Goal: Information Seeking & Learning: Find specific fact

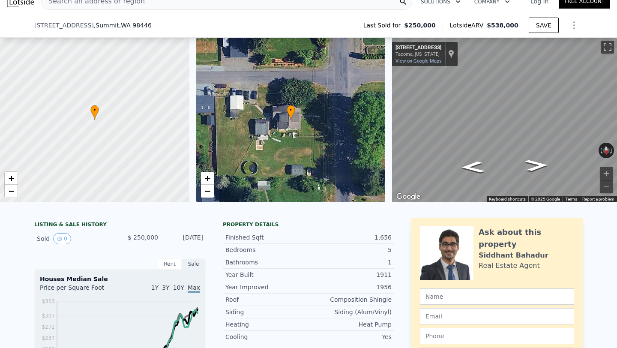
scroll to position [146, 0]
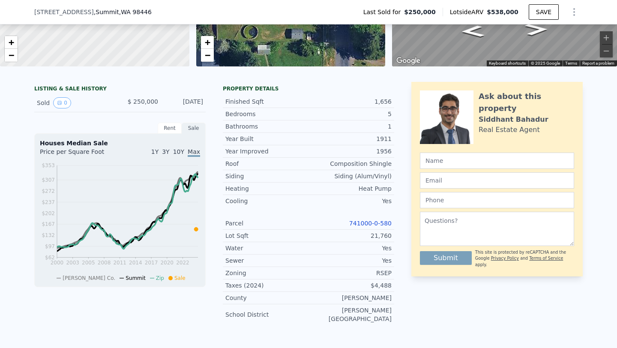
click at [357, 224] on link "741000-0-580" at bounding box center [370, 223] width 42 height 7
drag, startPoint x: 346, startPoint y: 221, endPoint x: 395, endPoint y: 227, distance: 49.6
click at [395, 227] on div "LISTING & SALE HISTORY Sold 0 $ 250,000 [DATE] Rent Sale Rent over time Price p…" at bounding box center [308, 207] width 548 height 250
copy link "741000-0-580"
click at [313, 145] on div "Year Improved 1956 Roof Composition Shingle Siding Siding (Alum/Vinyl) Heating …" at bounding box center [308, 235] width 171 height 180
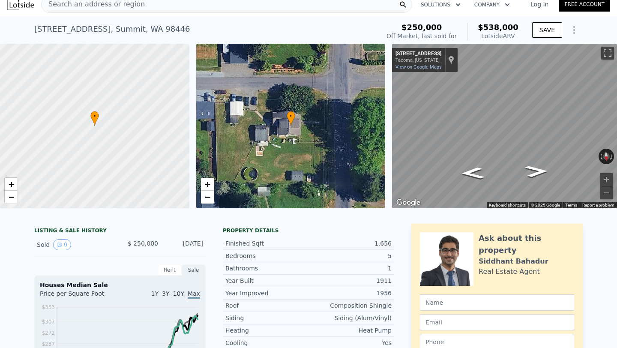
scroll to position [0, 0]
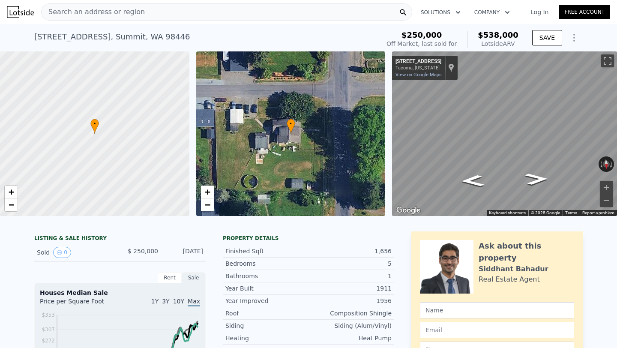
click at [291, 30] on div "[STREET_ADDRESS] Sold [DATE] for $250k (~ARV $538k )" at bounding box center [205, 39] width 342 height 24
click at [282, 35] on div "[STREET_ADDRESS] Sold [DATE] for $250k (~ARV $538k )" at bounding box center [205, 39] width 342 height 24
click at [527, 161] on icon "Go West, 103rd St E" at bounding box center [527, 163] width 64 height 21
click at [336, 35] on div "[STREET_ADDRESS] Sold [DATE] for $250k (~ARV $538k )" at bounding box center [205, 39] width 342 height 24
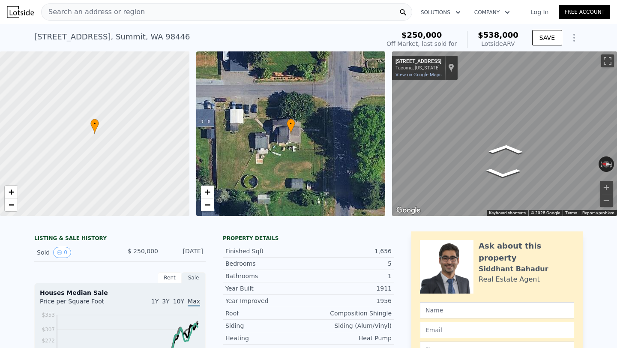
click at [320, 36] on div "[STREET_ADDRESS] Sold [DATE] for $250k (~ARV $538k )" at bounding box center [205, 39] width 342 height 24
click at [314, 36] on div "[STREET_ADDRESS] Sold [DATE] for $250k (~ARV $538k )" at bounding box center [205, 39] width 342 height 24
click at [342, 24] on div "[STREET_ADDRESS] Sold [DATE] for $250k (~ARV $538k ) $250,000 Off Market, last …" at bounding box center [308, 37] width 548 height 27
click at [206, 13] on div "Search an address or region" at bounding box center [226, 11] width 371 height 17
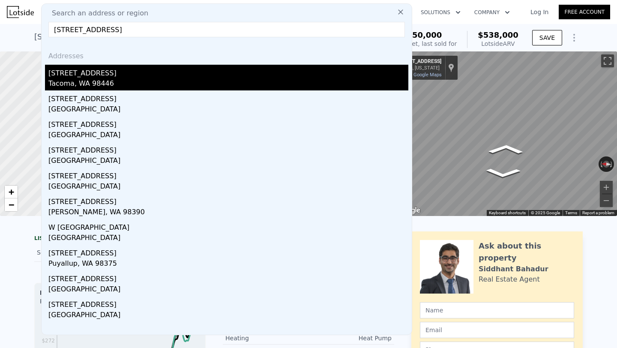
type input "[STREET_ADDRESS]"
click at [231, 69] on div "[STREET_ADDRESS]" at bounding box center [228, 72] width 360 height 14
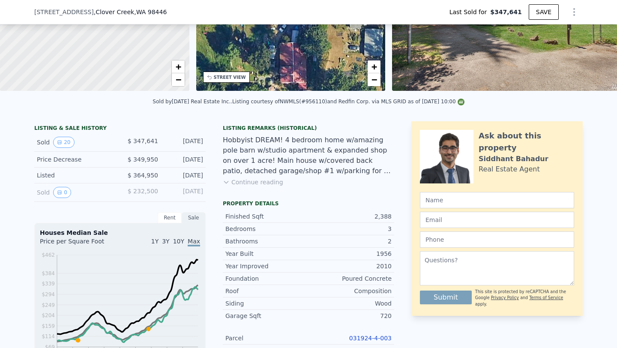
scroll to position [198, 0]
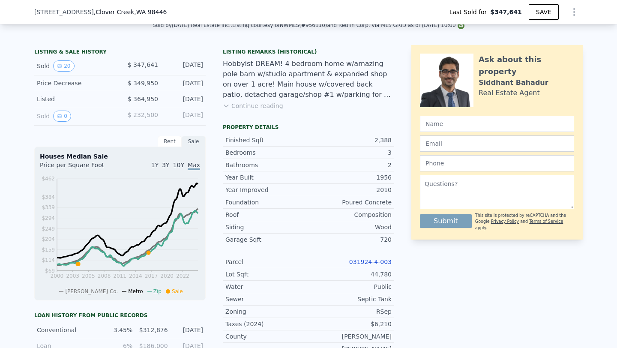
click at [367, 264] on link "031924-4-003" at bounding box center [370, 261] width 42 height 7
drag, startPoint x: 346, startPoint y: 261, endPoint x: 395, endPoint y: 261, distance: 48.8
click at [395, 261] on div "LISTING & SALE HISTORY Sold 20 $ 347,641 [DATE] Price Decrease $ 349,950 [DATE]…" at bounding box center [308, 254] width 548 height 418
copy link "031924-4-003"
click at [317, 101] on div "Listing Remarks (Historical) Hobbyist DREAM! 4 bedroom home w/amazing pole barn…" at bounding box center [308, 84] width 171 height 72
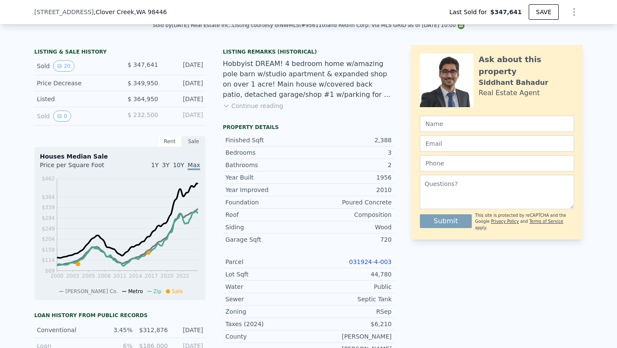
click at [347, 43] on div "LISTING & SALE HISTORY Sold 20 $ 347,641 [DATE] Price Decrease $ 349,950 [DATE]…" at bounding box center [308, 269] width 617 height 462
type input "$ 797,000"
type input "$ 363,945"
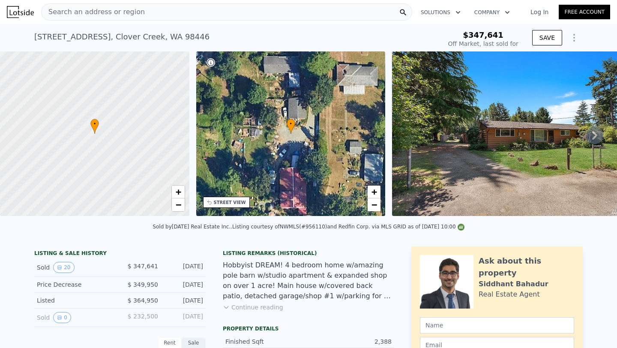
click at [274, 13] on div "Search an address or region" at bounding box center [226, 11] width 371 height 17
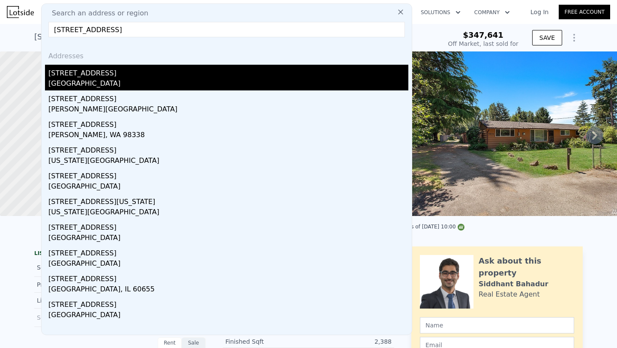
type input "[STREET_ADDRESS]"
click at [159, 66] on div "[STREET_ADDRESS]" at bounding box center [228, 72] width 360 height 14
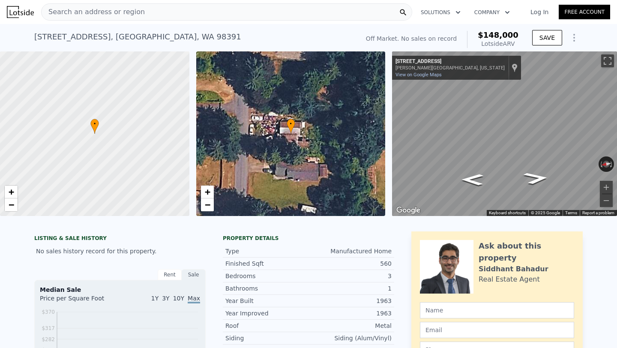
click at [285, 33] on div "[STREET_ADDRESS] No sales on record (~ARV $148k )" at bounding box center [194, 39] width 321 height 24
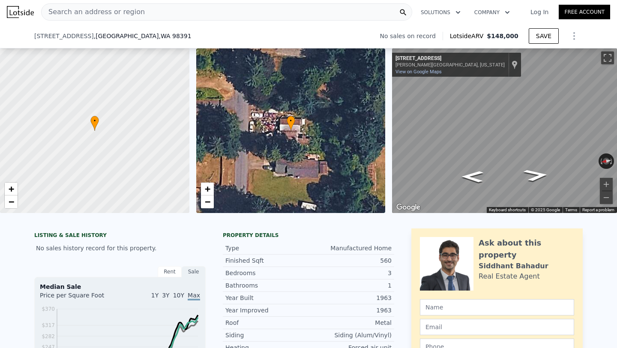
scroll to position [190, 0]
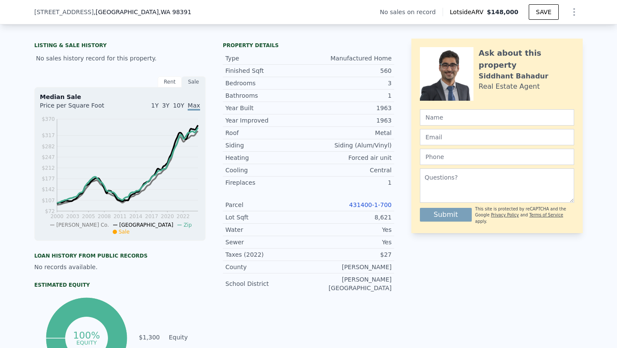
click at [362, 205] on link "431400-1-700" at bounding box center [370, 204] width 42 height 7
drag, startPoint x: 345, startPoint y: 202, endPoint x: 394, endPoint y: 205, distance: 49.3
click at [394, 205] on div "LISTING & SALE HISTORY No sales history record for this property. Rent Sale Ren…" at bounding box center [308, 210] width 548 height 342
copy link "431400-1-700"
click at [185, 41] on div "LISTING & SALE HISTORY No sales history record for this property." at bounding box center [119, 52] width 171 height 27
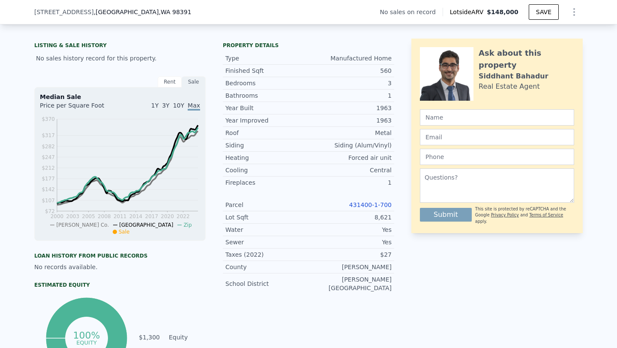
scroll to position [0, 0]
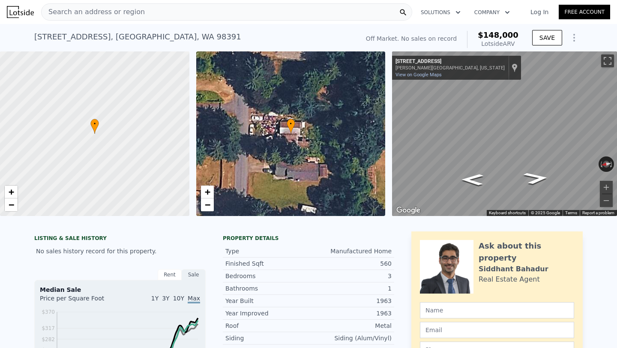
click at [291, 17] on div "Search an address or region" at bounding box center [226, 11] width 371 height 17
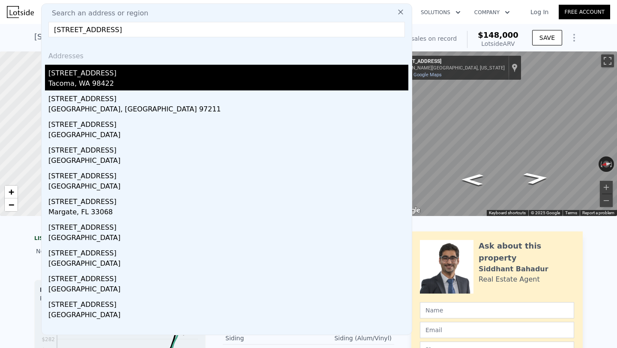
type input "[STREET_ADDRESS]"
click at [195, 68] on div "[STREET_ADDRESS]" at bounding box center [228, 72] width 360 height 14
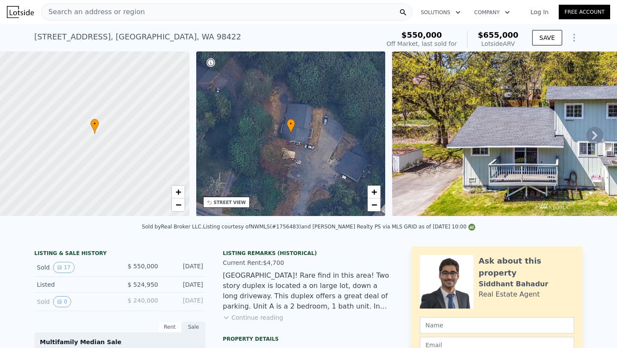
click at [262, 33] on div "[STREET_ADDRESS] Sold [DATE] for $550k (~ARV $655k )" at bounding box center [205, 39] width 342 height 24
click at [255, 12] on div "Search an address or region" at bounding box center [226, 11] width 371 height 17
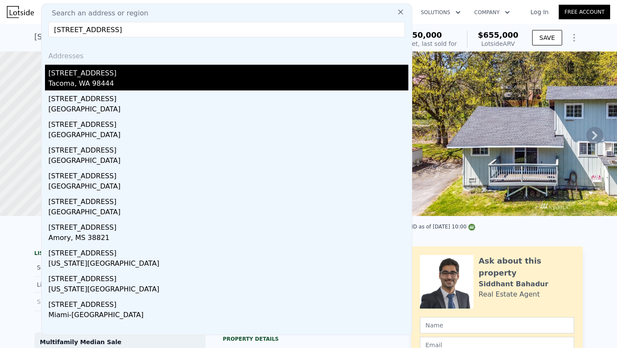
type input "[STREET_ADDRESS]"
click at [150, 69] on div "[STREET_ADDRESS]" at bounding box center [228, 72] width 360 height 14
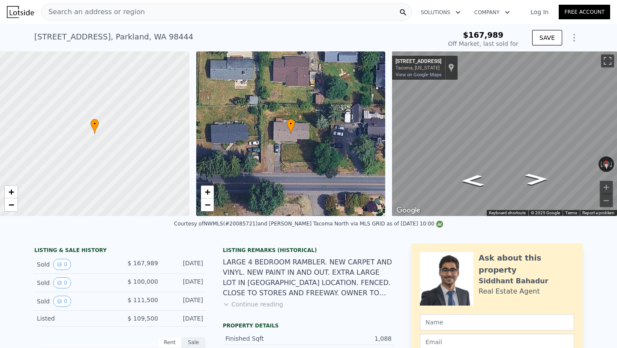
click at [326, 39] on div "[STREET_ADDRESS] Sold [DATE] for $167,989" at bounding box center [235, 39] width 403 height 24
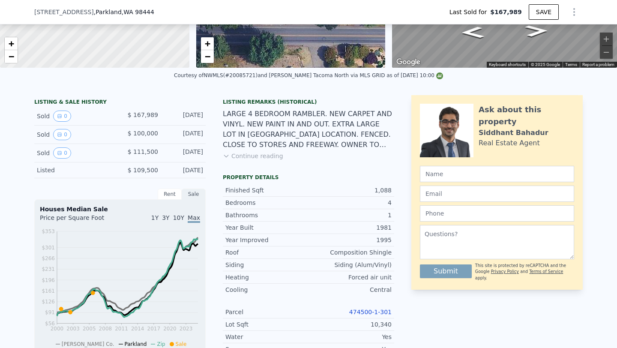
scroll to position [165, 0]
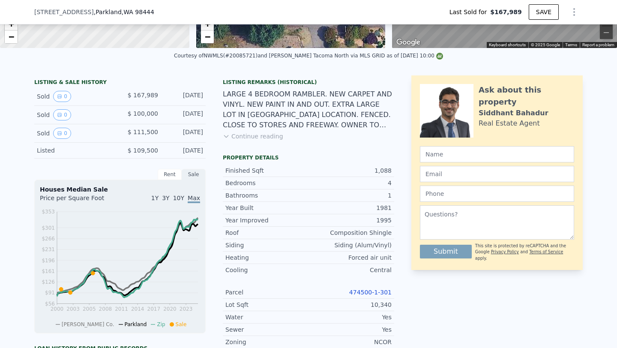
click at [364, 293] on link "474500-1-301" at bounding box center [370, 292] width 42 height 7
type input "$ 432,000"
type input "$ 281,749"
drag, startPoint x: 344, startPoint y: 288, endPoint x: 399, endPoint y: 294, distance: 55.1
click at [399, 294] on div "LISTING & SALE HISTORY Sold 0 $ 167,989 [DATE] Sold 0 $ 100,000 [DATE] Sold 0 $…" at bounding box center [308, 277] width 548 height 405
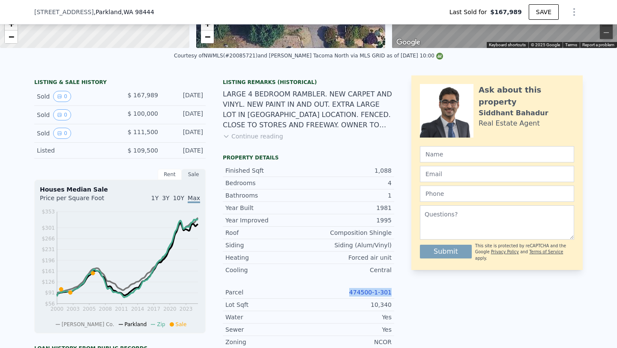
copy link "474500-1-301"
click at [378, 292] on link "474500-1-301" at bounding box center [370, 292] width 42 height 7
click at [398, 104] on div "LISTING & SALE HISTORY Sold 0 $ 167,989 [DATE] Sold 0 $ 100,000 [DATE] Sold 0 $…" at bounding box center [308, 277] width 548 height 405
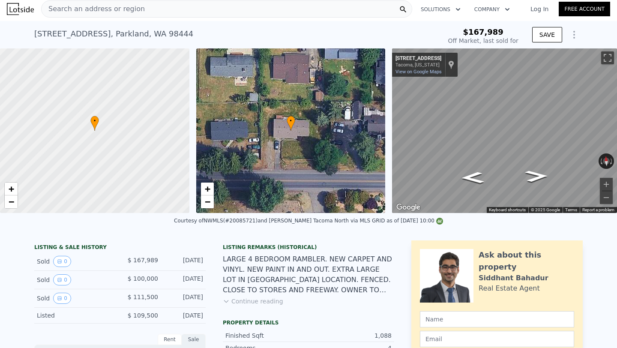
click at [215, 12] on div "Search an address or region" at bounding box center [226, 8] width 371 height 17
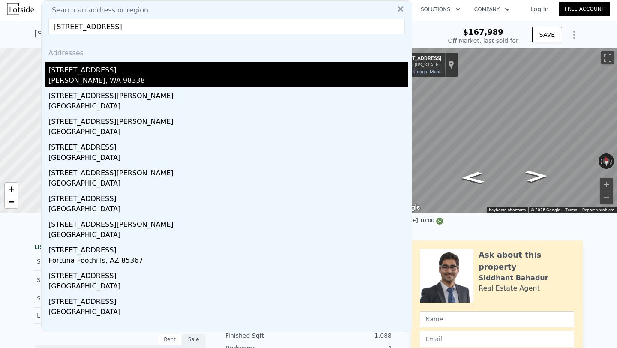
type input "[STREET_ADDRESS]"
click at [166, 72] on div "[STREET_ADDRESS]" at bounding box center [228, 69] width 360 height 14
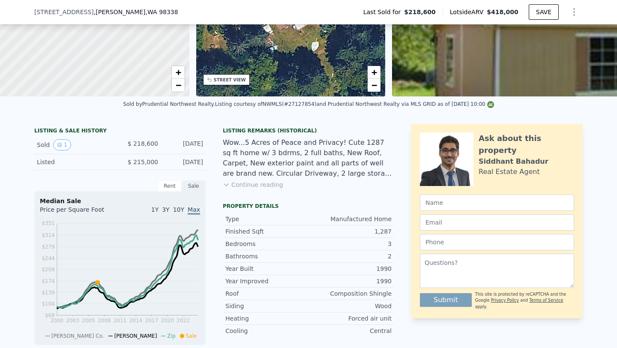
scroll to position [148, 0]
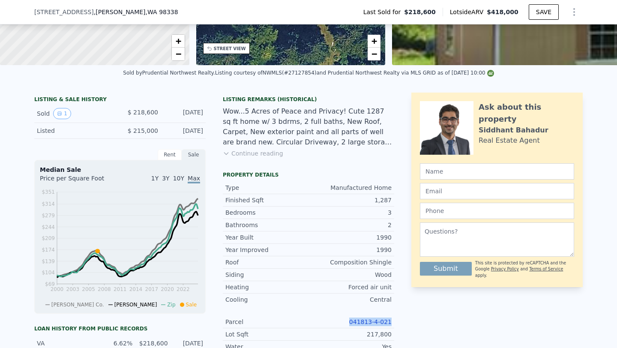
drag, startPoint x: 350, startPoint y: 321, endPoint x: 391, endPoint y: 321, distance: 41.5
click at [391, 321] on div "Parcel 041813-4-021" at bounding box center [308, 322] width 171 height 12
copy link "041813-4-021"
click at [365, 320] on link "041813-4-021" at bounding box center [370, 321] width 42 height 7
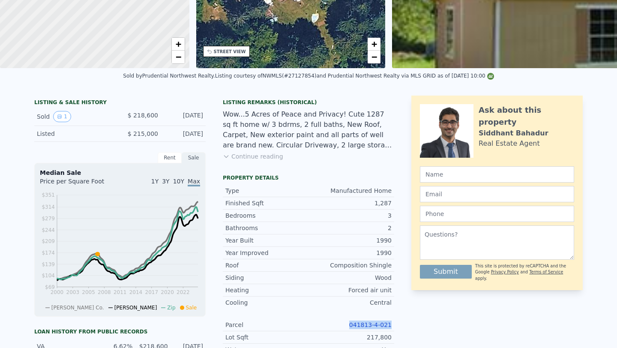
scroll to position [0, 0]
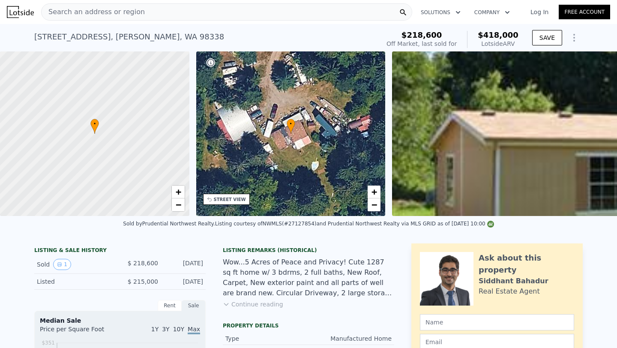
click at [289, 12] on div "Search an address or region" at bounding box center [226, 11] width 371 height 17
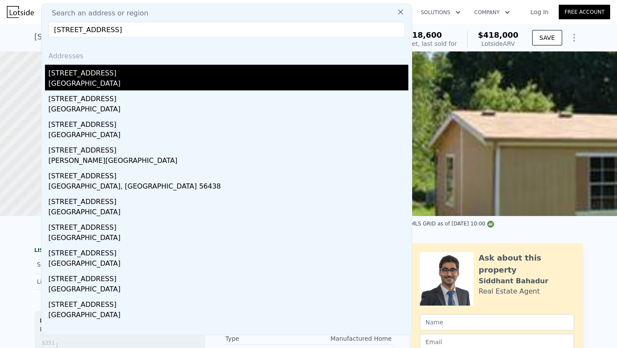
type input "[STREET_ADDRESS]"
click at [180, 68] on div "[STREET_ADDRESS]" at bounding box center [228, 72] width 360 height 14
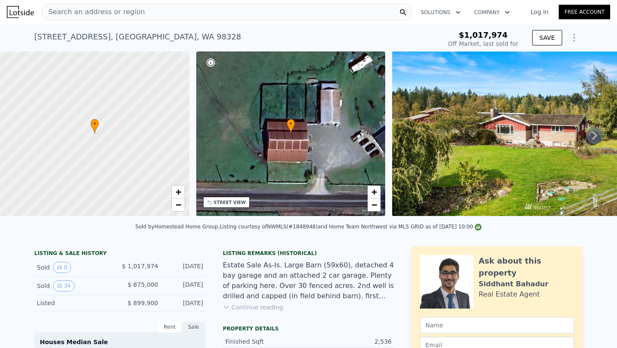
click at [269, 30] on div "[STREET_ADDRESS] Sold [DATE] for $1.018m" at bounding box center [235, 39] width 403 height 24
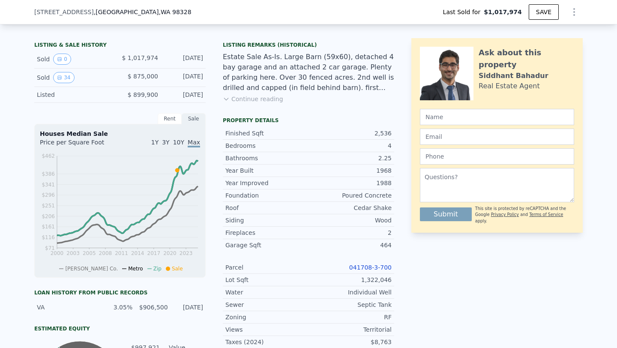
scroll to position [266, 0]
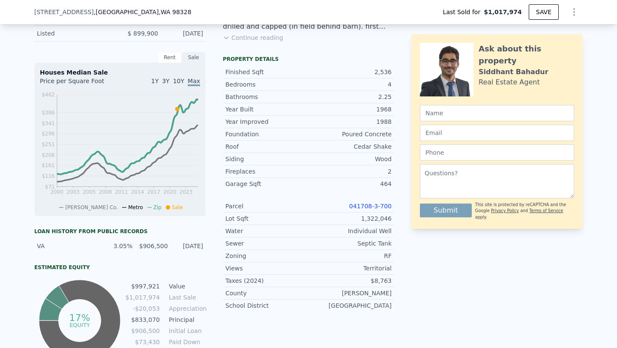
click at [365, 206] on link "041708-3-700" at bounding box center [370, 206] width 42 height 7
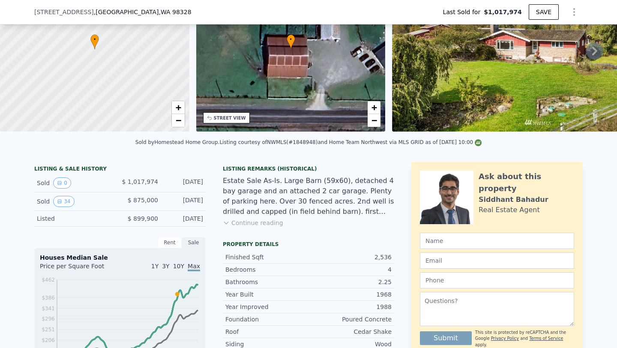
scroll to position [0, 0]
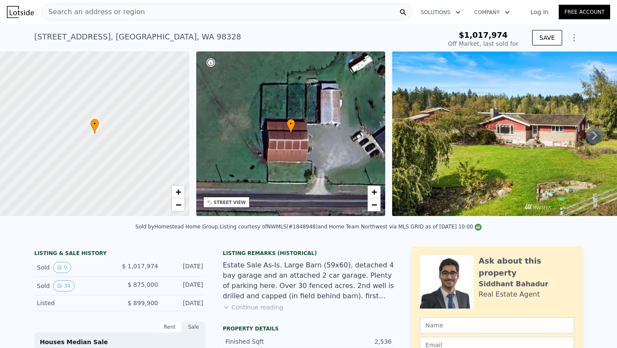
click at [233, 10] on div "Search an address or region" at bounding box center [226, 11] width 371 height 17
type input "$ 998,000"
type input "-$ 27,089"
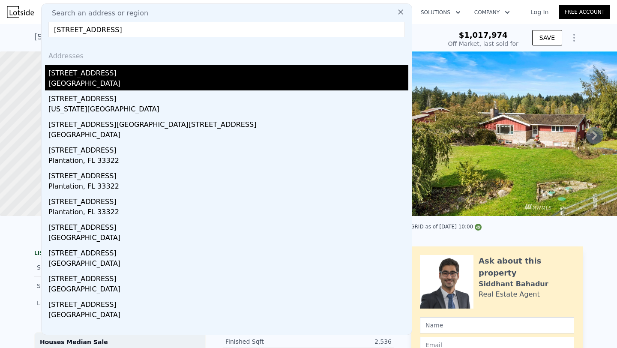
type input "[STREET_ADDRESS]"
click at [149, 75] on div "[STREET_ADDRESS]" at bounding box center [228, 72] width 360 height 14
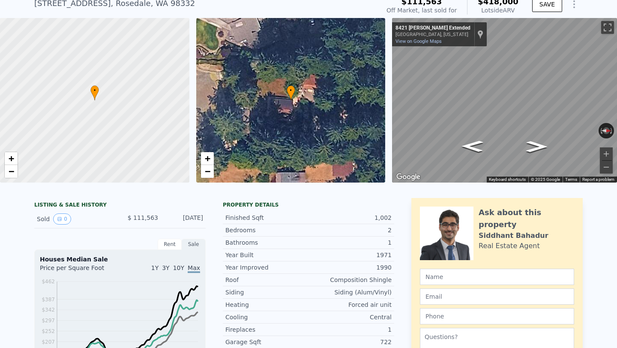
scroll to position [190, 0]
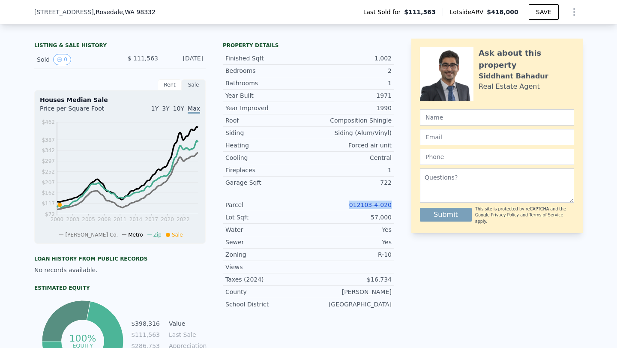
drag, startPoint x: 346, startPoint y: 203, endPoint x: 397, endPoint y: 204, distance: 51.4
click at [397, 204] on div "LISTING & SALE HISTORY Sold 0 $ 111,563 [DATE] Rent Sale Rent over time Price p…" at bounding box center [308, 211] width 548 height 345
copy link "012103-4-020"
click at [377, 206] on link "012103-4-020" at bounding box center [370, 204] width 42 height 7
